Goal: Task Accomplishment & Management: Manage account settings

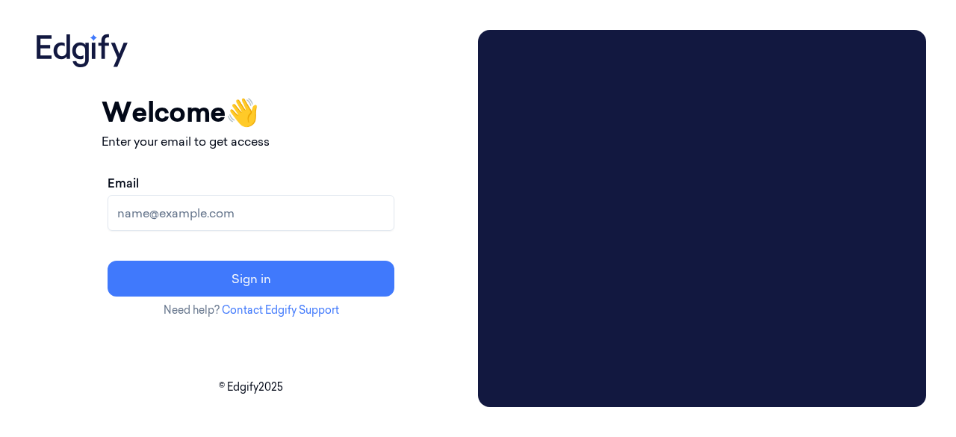
click at [253, 213] on input "Email" at bounding box center [251, 213] width 287 height 36
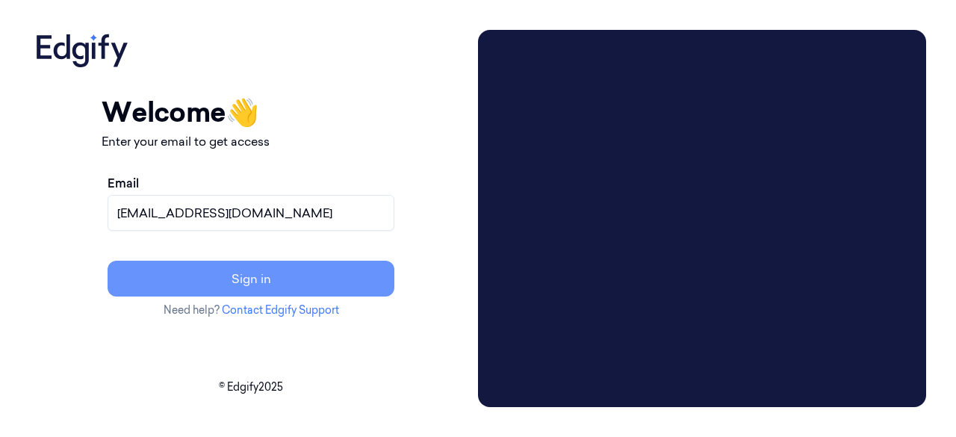
click at [352, 280] on button "Sign in" at bounding box center [251, 279] width 287 height 36
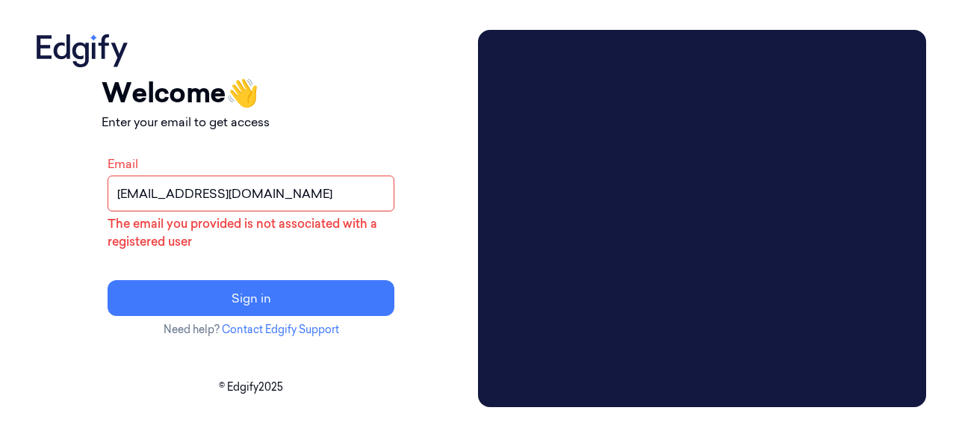
click at [284, 201] on input "[EMAIL_ADDRESS][DOMAIN_NAME]" at bounding box center [251, 194] width 287 height 36
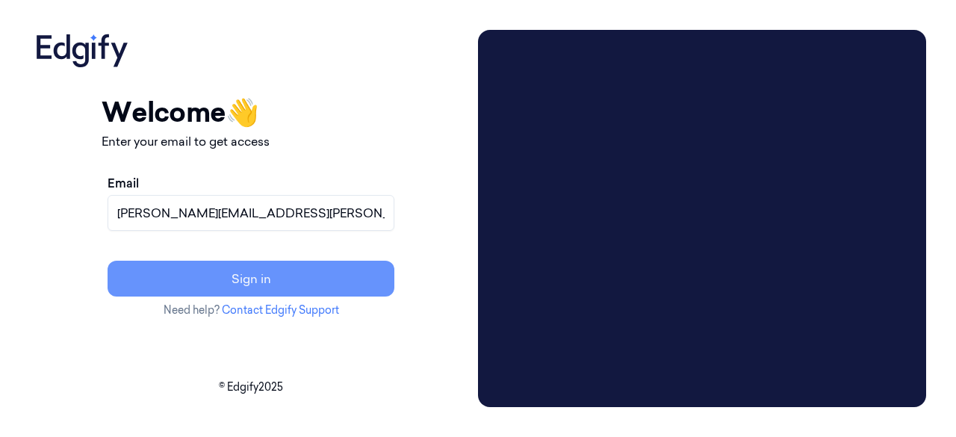
type input "[PERSON_NAME][EMAIL_ADDRESS][PERSON_NAME][DOMAIN_NAME]"
click at [344, 285] on button "Sign in" at bounding box center [251, 279] width 287 height 36
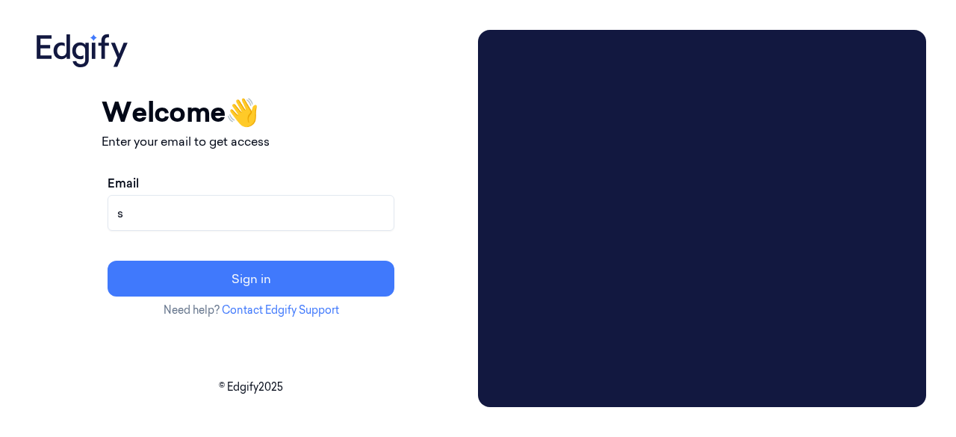
click at [245, 211] on input "s" at bounding box center [251, 213] width 287 height 36
type input "s"
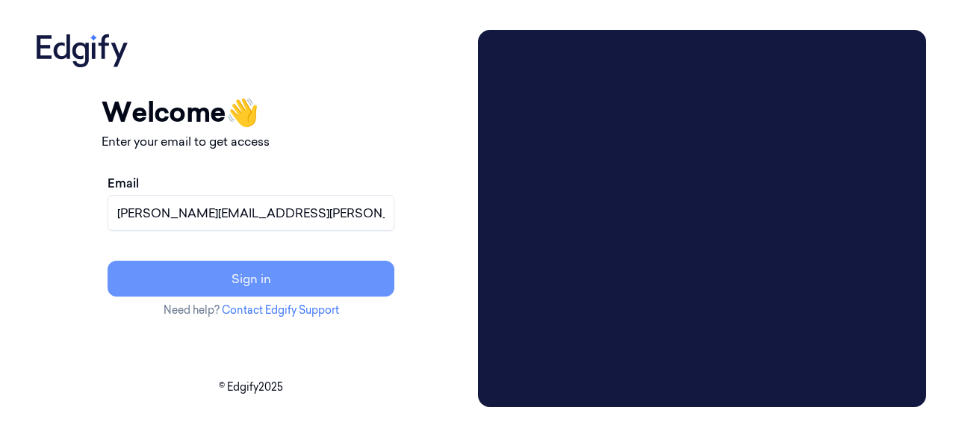
click at [318, 275] on button "Sign in" at bounding box center [251, 279] width 287 height 36
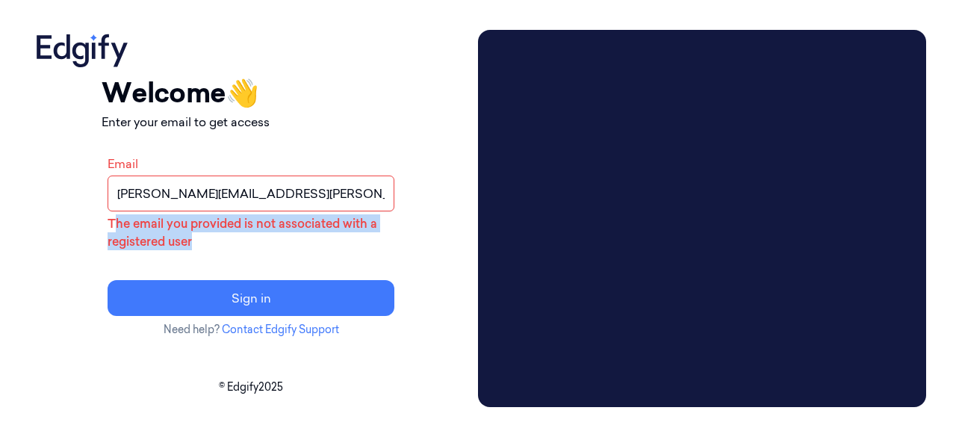
drag, startPoint x: 256, startPoint y: 243, endPoint x: 170, endPoint y: 224, distance: 88.8
click at [170, 224] on p "The email you provided is not associated with a registered user" at bounding box center [251, 232] width 287 height 36
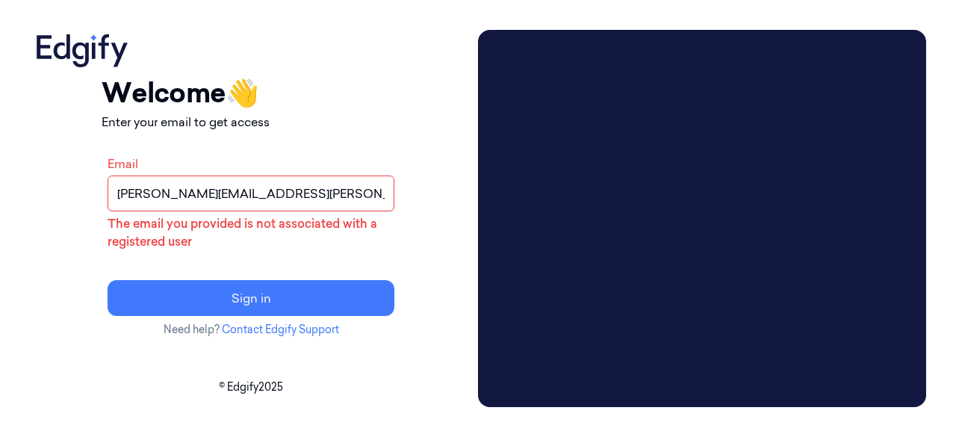
drag, startPoint x: 327, startPoint y: 199, endPoint x: 172, endPoint y: 187, distance: 155.7
click at [172, 187] on input "[PERSON_NAME][EMAIL_ADDRESS][PERSON_NAME][DOMAIN_NAME]" at bounding box center [251, 194] width 287 height 36
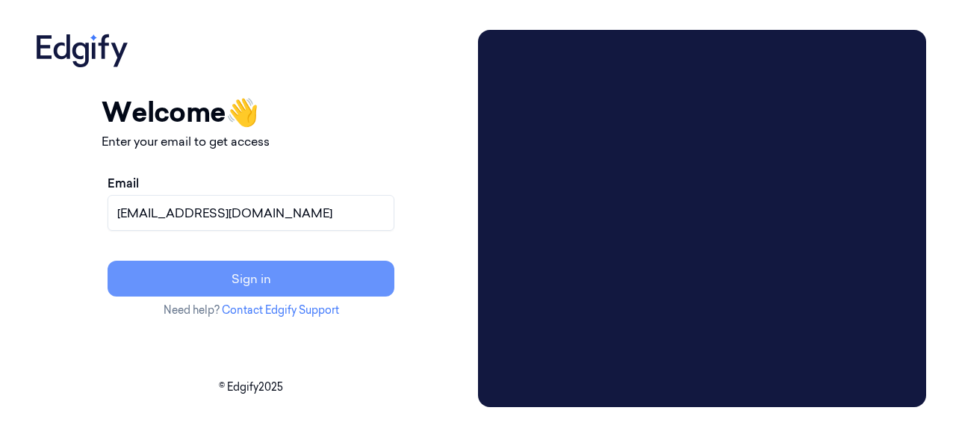
click at [335, 281] on button "Sign in" at bounding box center [251, 279] width 287 height 36
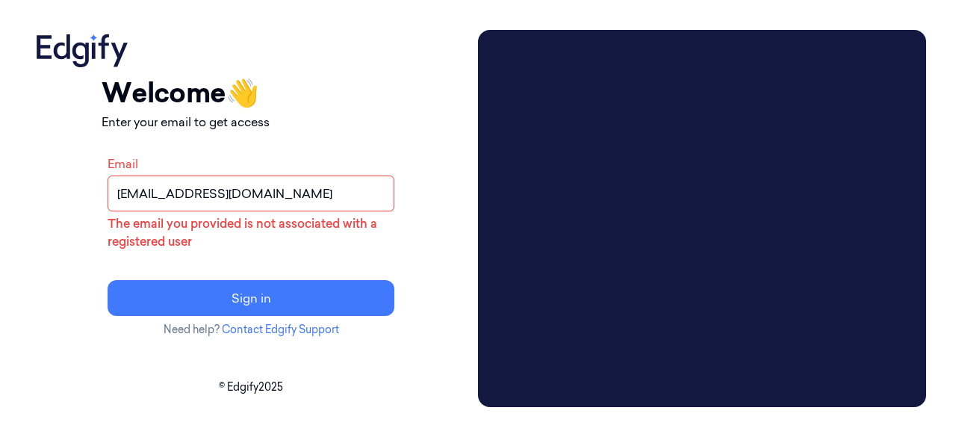
drag, startPoint x: 283, startPoint y: 193, endPoint x: 217, endPoint y: 193, distance: 65.7
click at [217, 193] on input "[EMAIL_ADDRESS][DOMAIN_NAME]" at bounding box center [251, 194] width 287 height 36
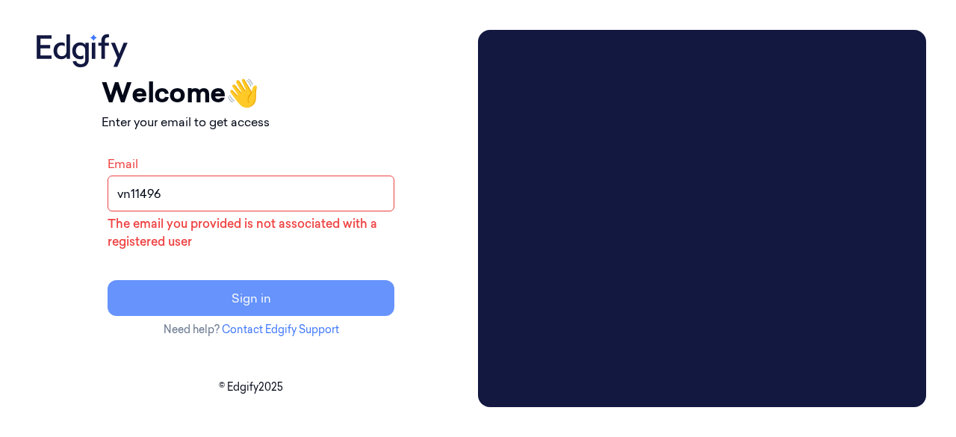
type input "vn11496"
click at [344, 295] on button "Sign in" at bounding box center [251, 298] width 287 height 36
click at [318, 298] on button "Sign in" at bounding box center [251, 298] width 287 height 36
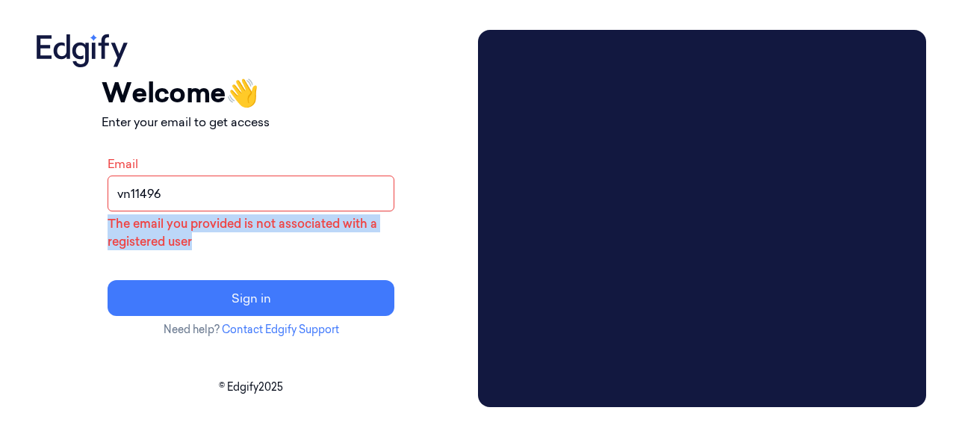
drag, startPoint x: 252, startPoint y: 243, endPoint x: 163, endPoint y: 221, distance: 91.5
click at [163, 221] on p "The email you provided is not associated with a registered user" at bounding box center [251, 232] width 287 height 36
copy p "The email you provided is not associated with a registered user"
